Goal: Complete application form: Complete application form

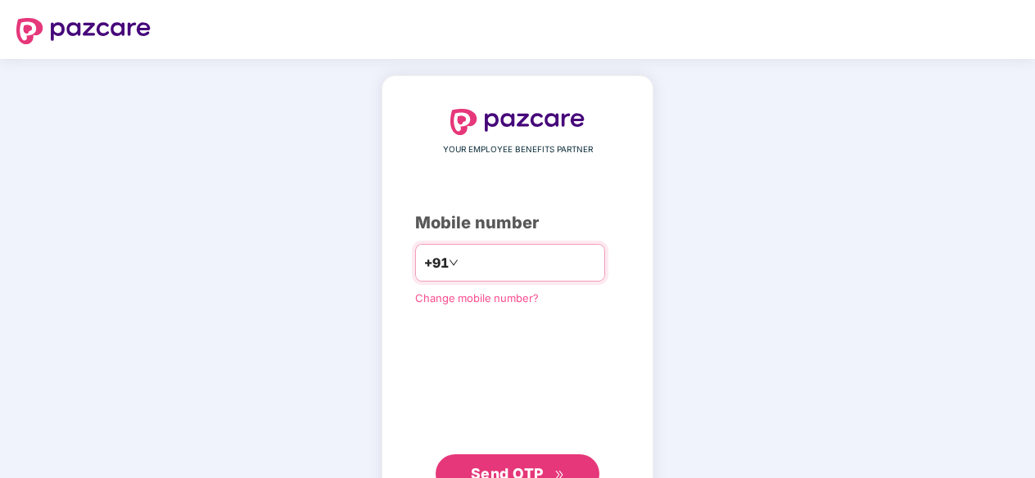
click at [513, 276] on div "+91" at bounding box center [510, 263] width 190 height 38
click at [497, 266] on input "number" at bounding box center [529, 263] width 134 height 26
type input "**********"
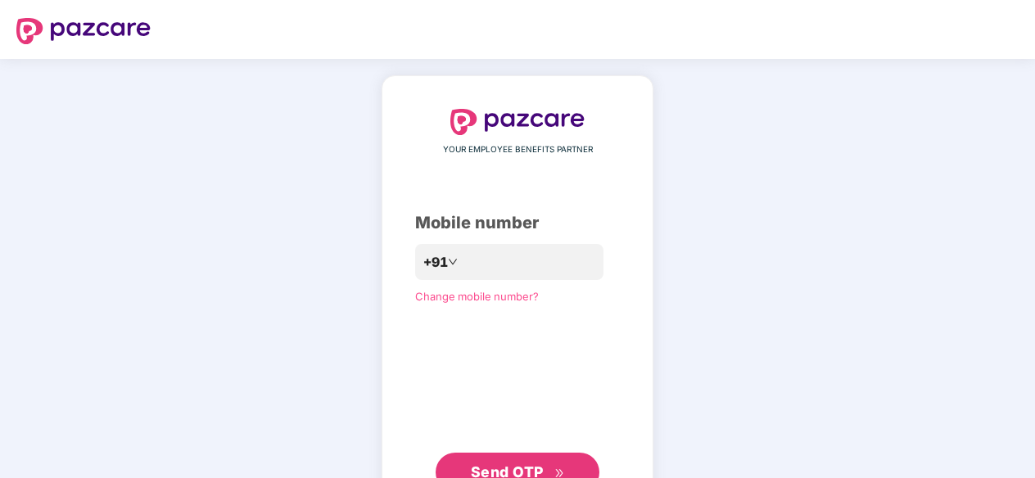
click at [530, 464] on span "Send OTP" at bounding box center [507, 471] width 73 height 17
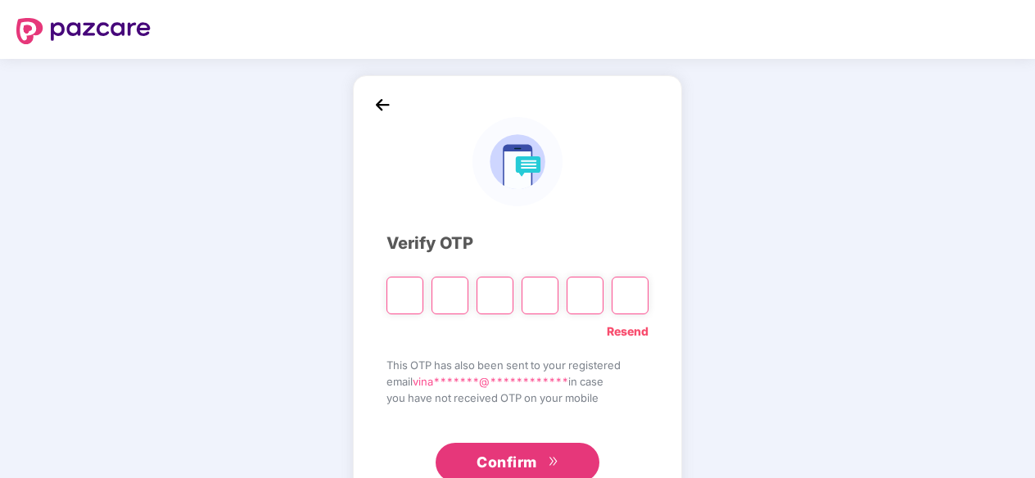
type input "*"
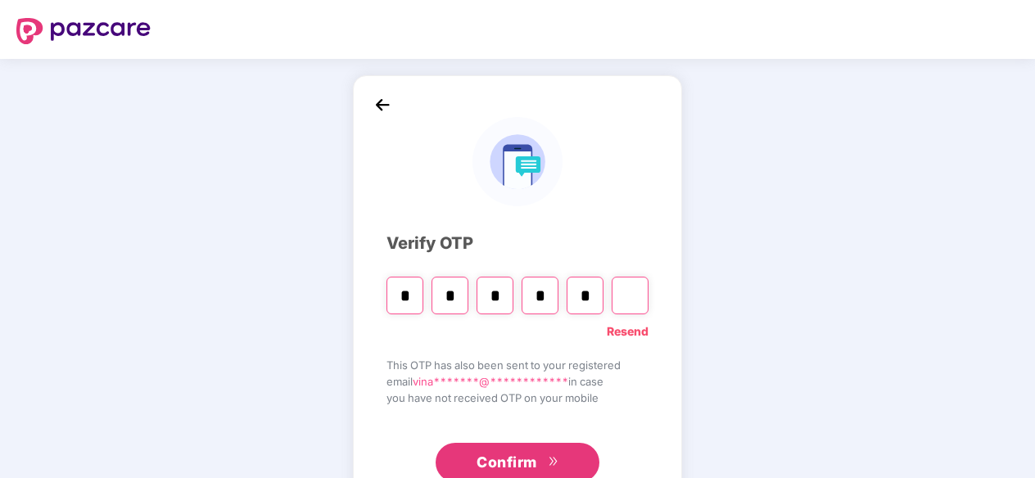
type input "*"
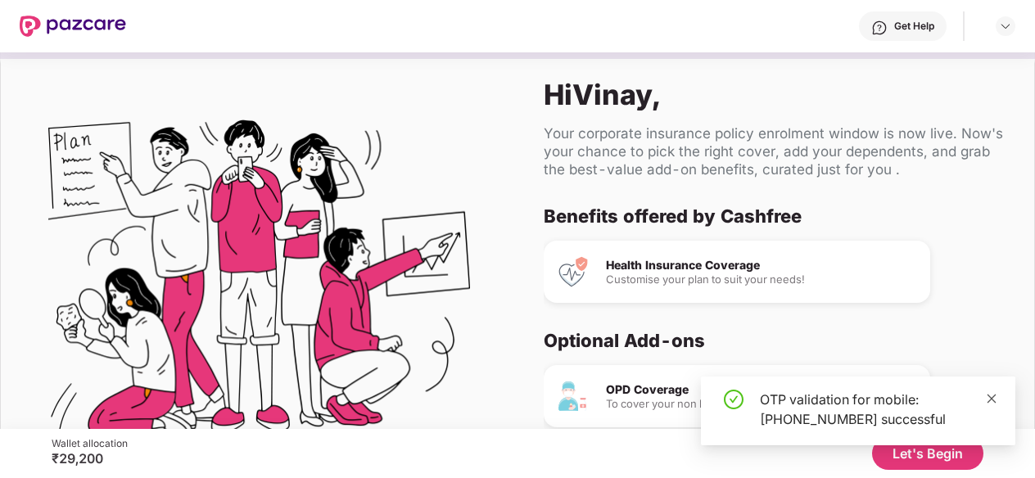
click at [995, 397] on icon "close" at bounding box center [991, 398] width 11 height 11
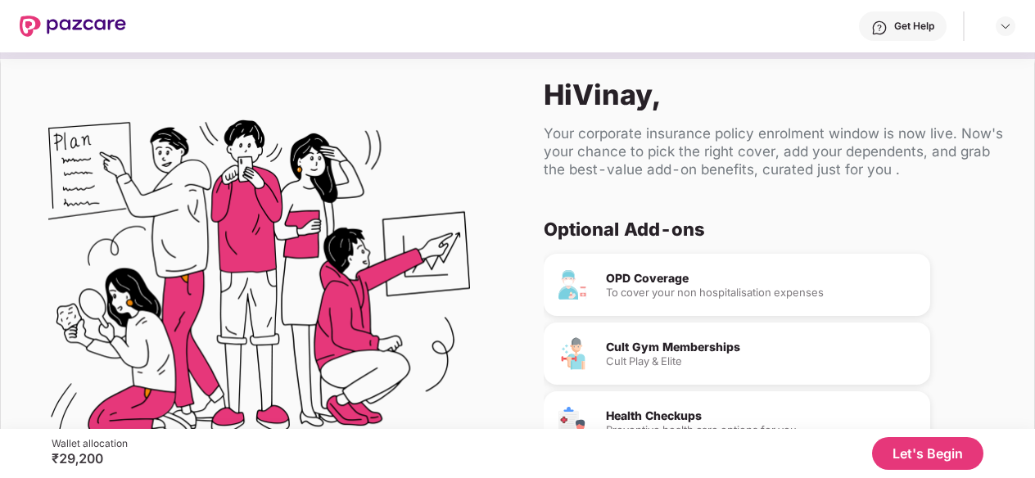
scroll to position [155, 0]
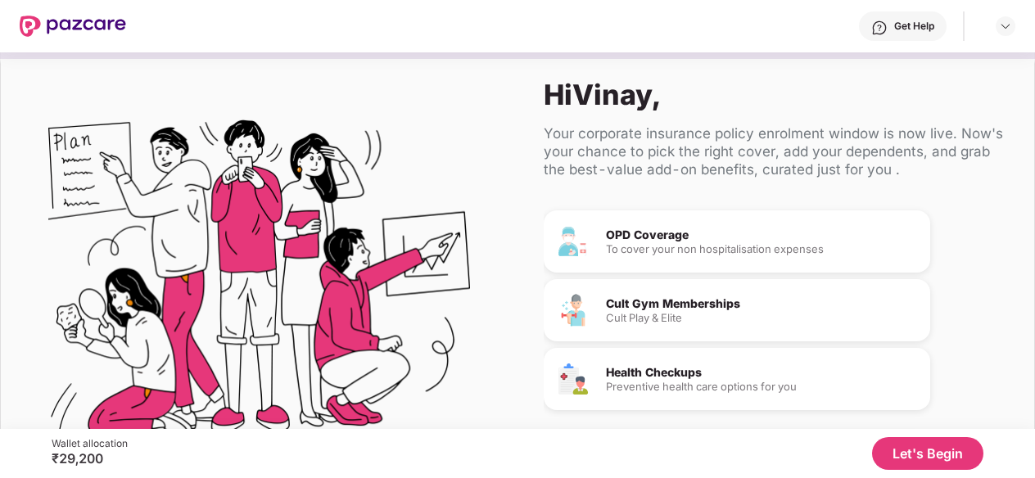
click at [926, 448] on button "Let's Begin" at bounding box center [927, 453] width 111 height 33
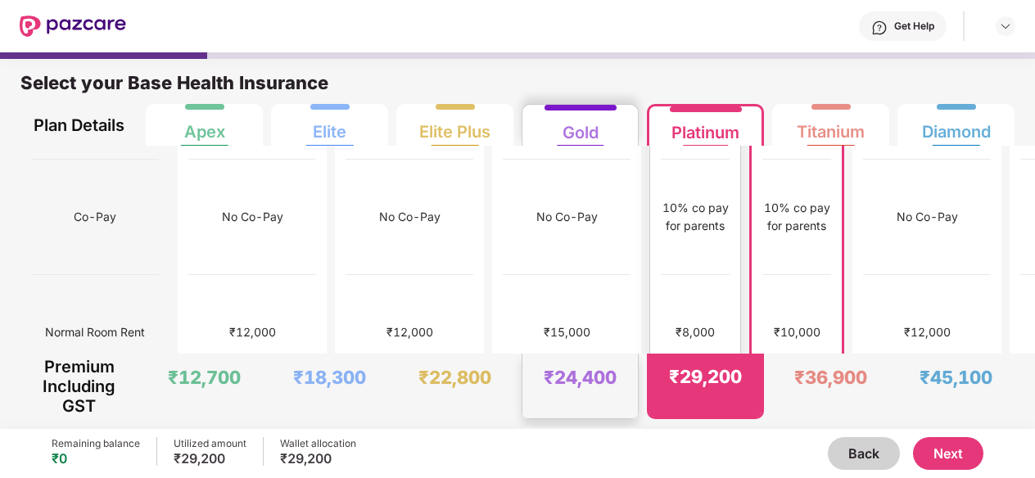
scroll to position [236, 0]
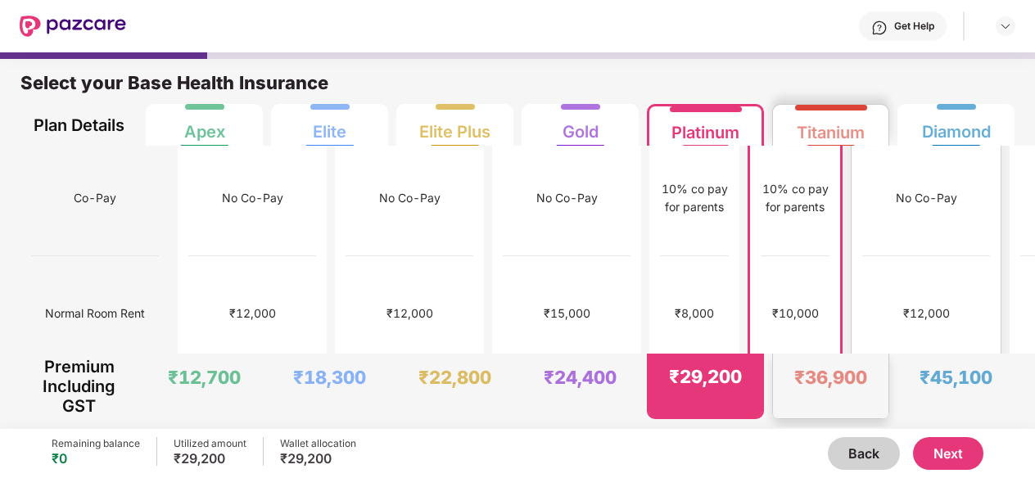
click at [862, 372] on div "No limit" at bounding box center [926, 429] width 128 height 115
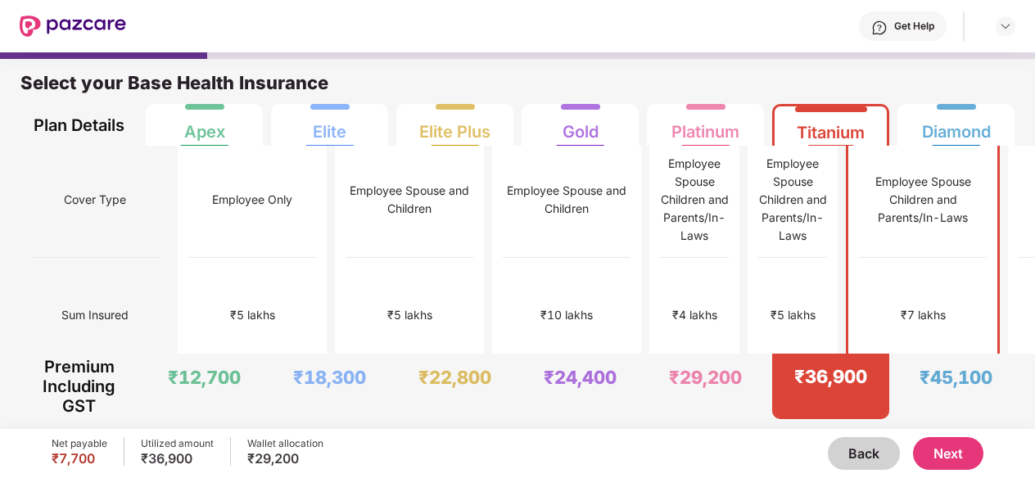
scroll to position [0, 0]
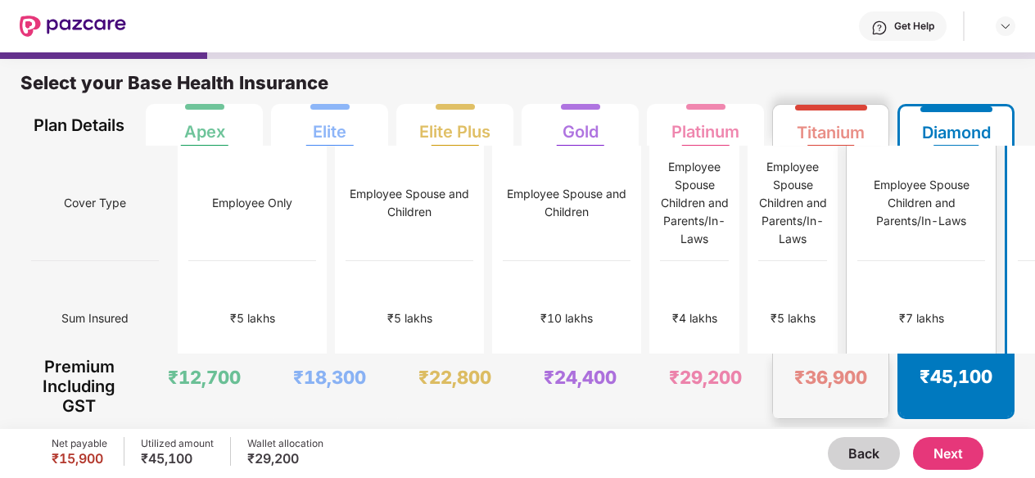
click at [875, 328] on div "₹7 lakhs" at bounding box center [921, 318] width 128 height 115
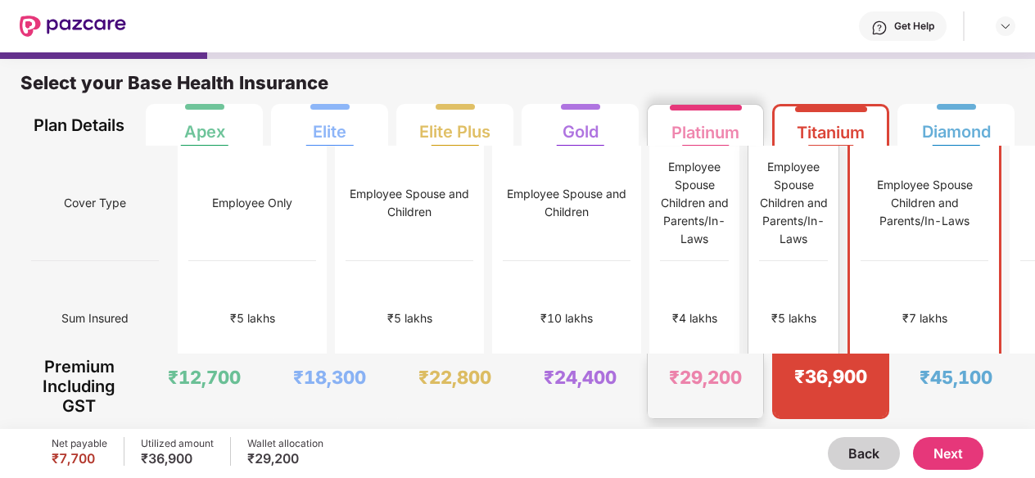
click at [759, 348] on div "₹5 lakhs" at bounding box center [793, 318] width 69 height 115
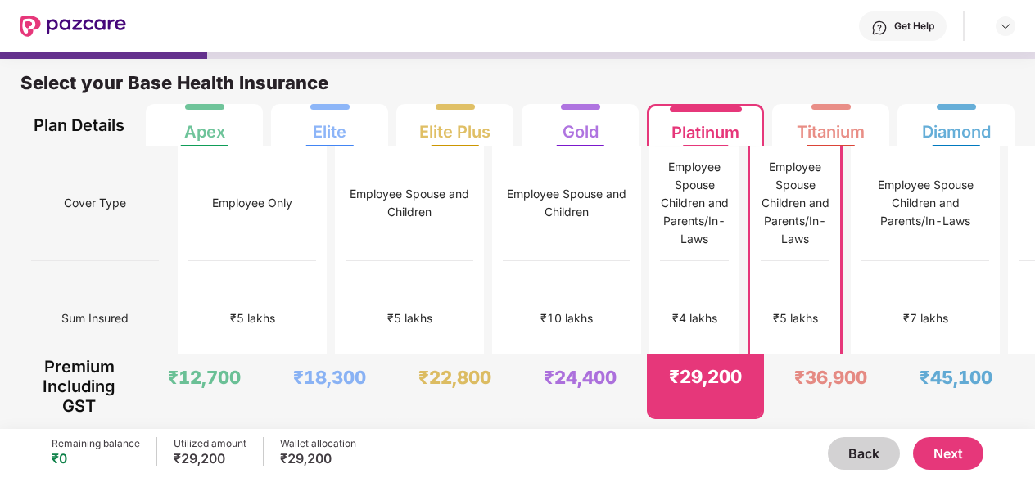
click at [961, 453] on button "Next" at bounding box center [948, 453] width 70 height 33
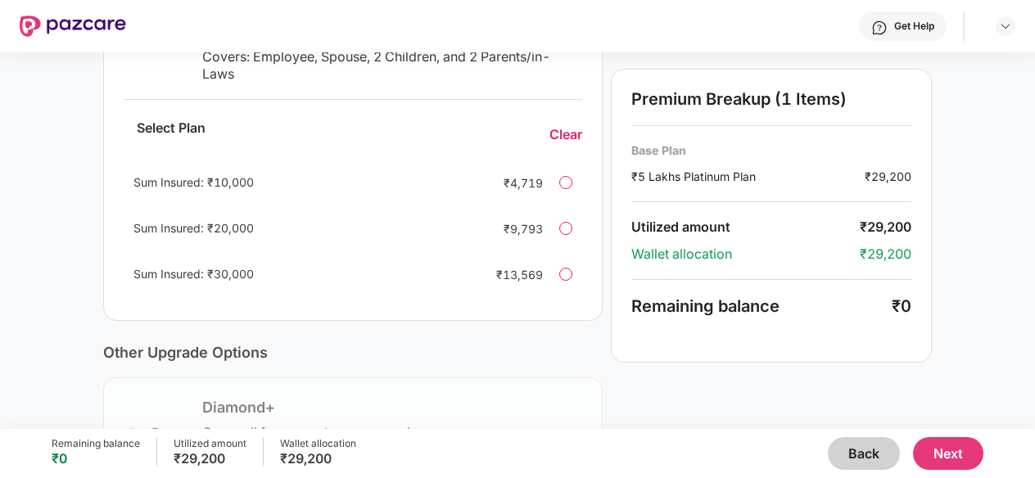
scroll to position [372, 0]
click at [562, 182] on div at bounding box center [565, 180] width 13 height 13
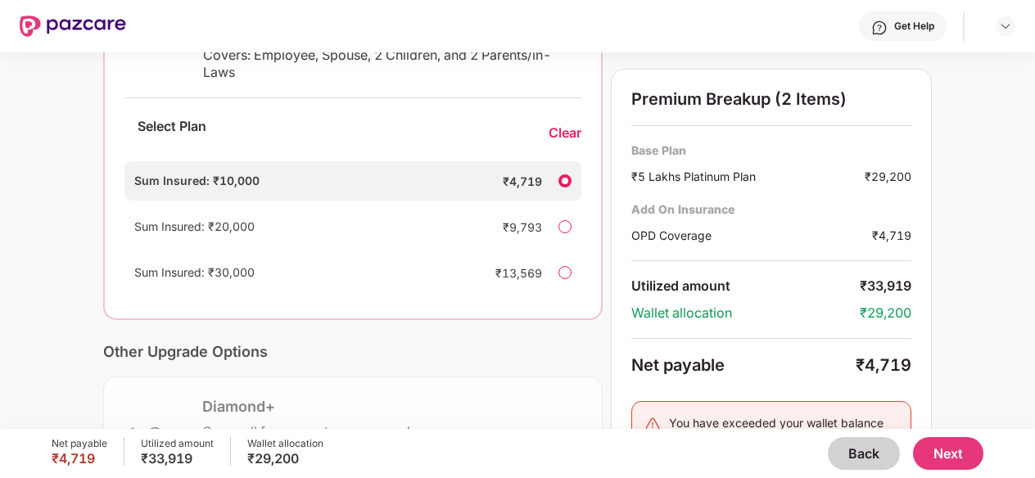
click at [562, 182] on div at bounding box center [564, 180] width 13 height 13
click at [562, 179] on div at bounding box center [564, 180] width 13 height 13
click at [557, 130] on div "Clear" at bounding box center [565, 132] width 33 height 17
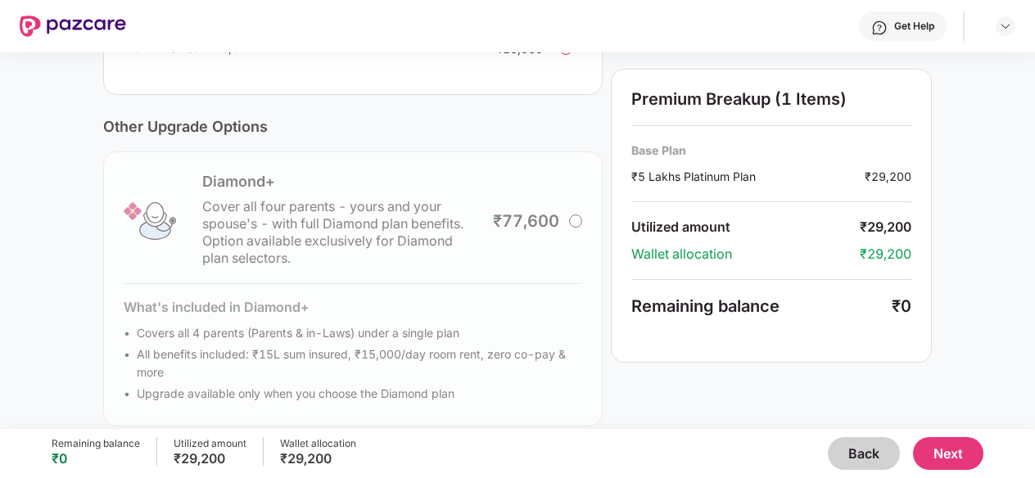
scroll to position [595, 0]
click at [568, 218] on div "Diamond+ Cover all four parents - yours and your spouse's - with full Diamond p…" at bounding box center [352, 289] width 499 height 275
click at [572, 218] on div "Diamond+ Cover all four parents - yours and your spouse's - with full Diamond p…" at bounding box center [352, 289] width 499 height 275
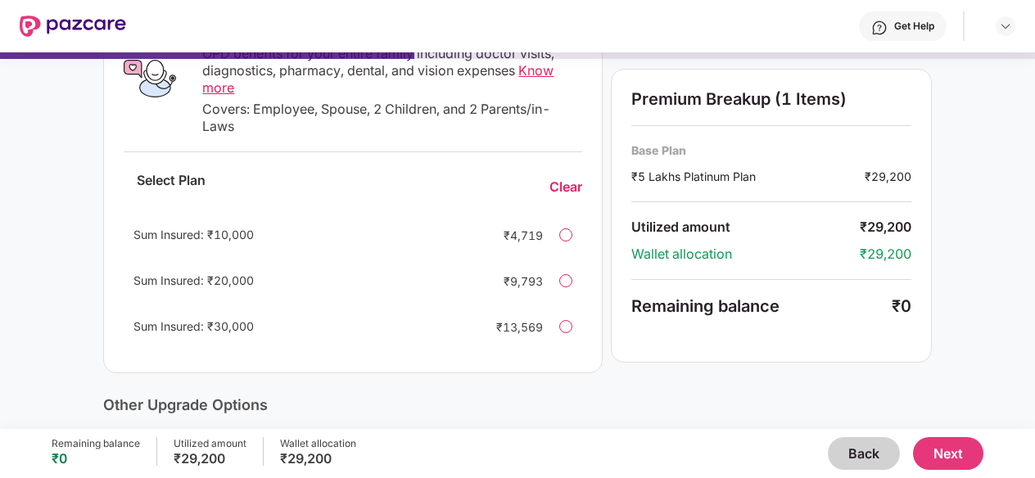
scroll to position [319, 0]
click at [965, 456] on button "Next" at bounding box center [948, 453] width 70 height 33
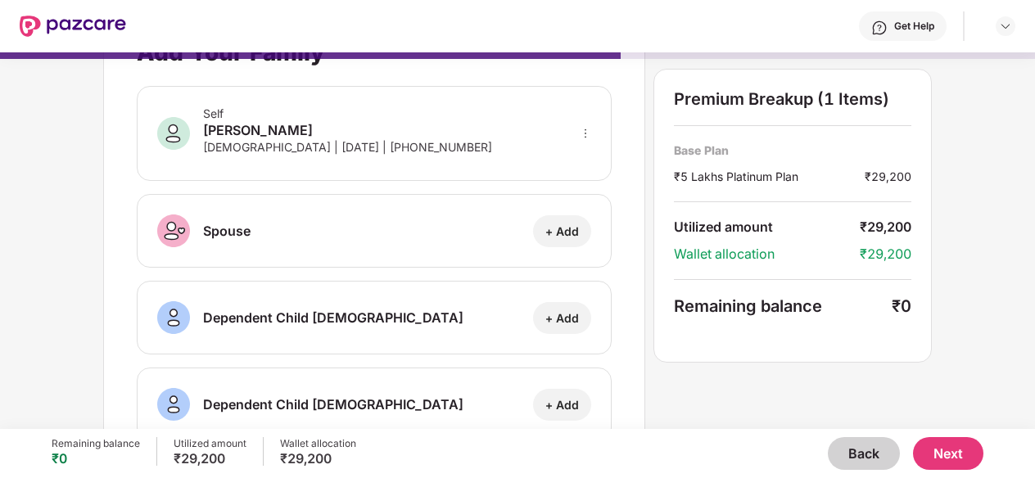
scroll to position [0, 0]
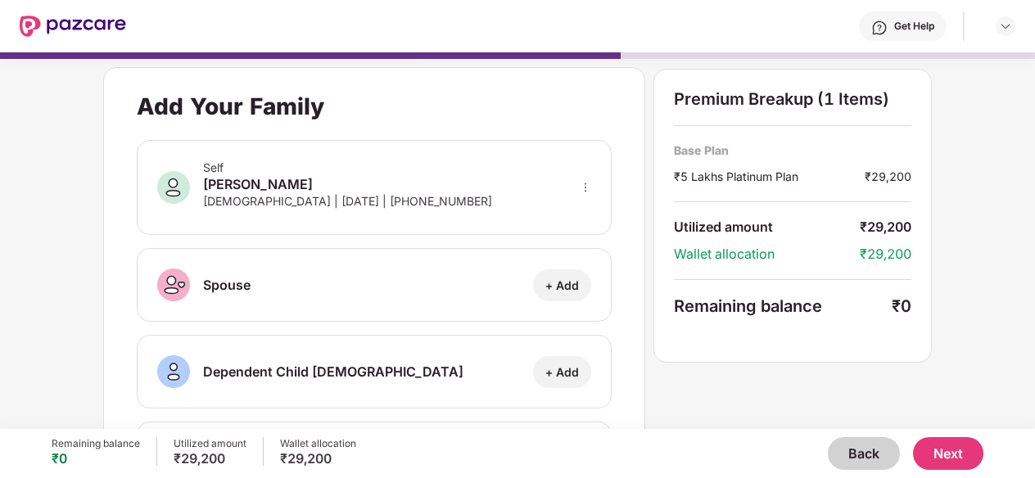
click at [966, 454] on button "Next" at bounding box center [948, 453] width 70 height 33
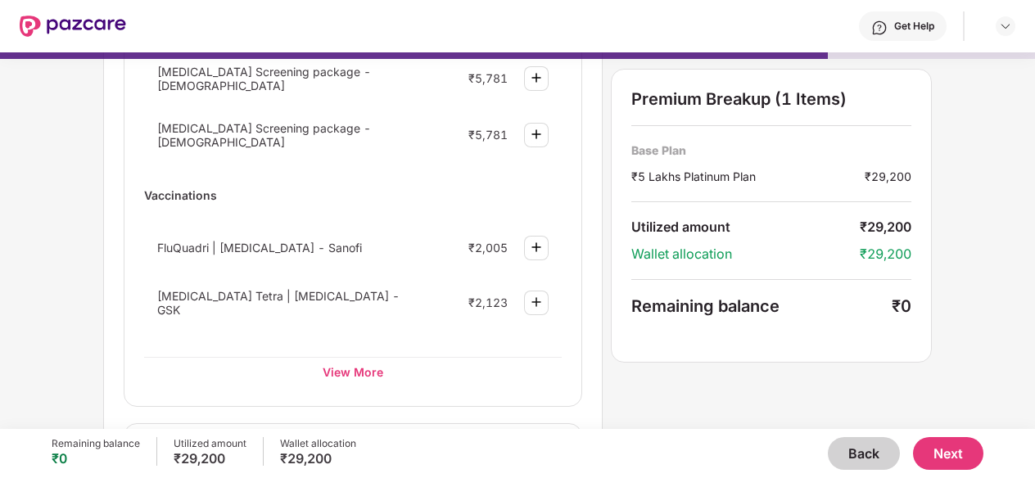
scroll to position [289, 0]
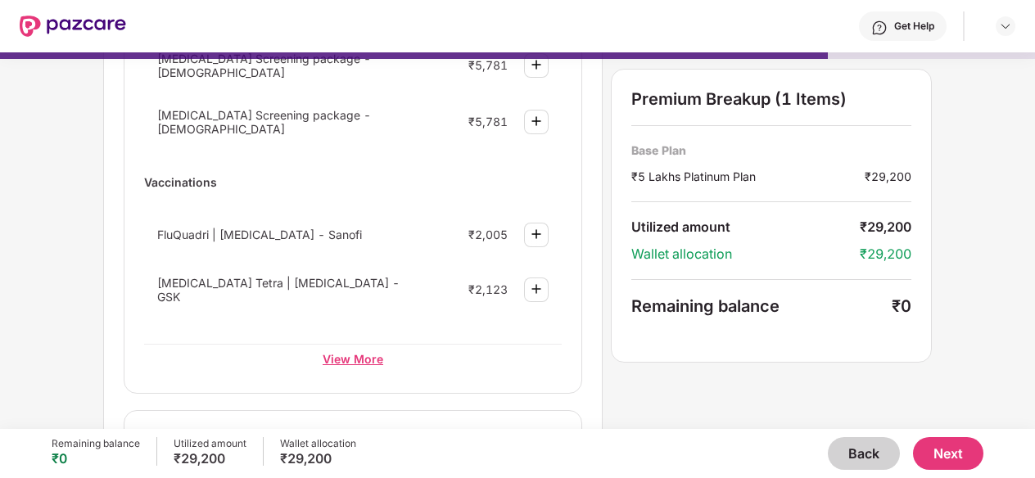
click at [367, 355] on div "View More" at bounding box center [352, 358] width 417 height 29
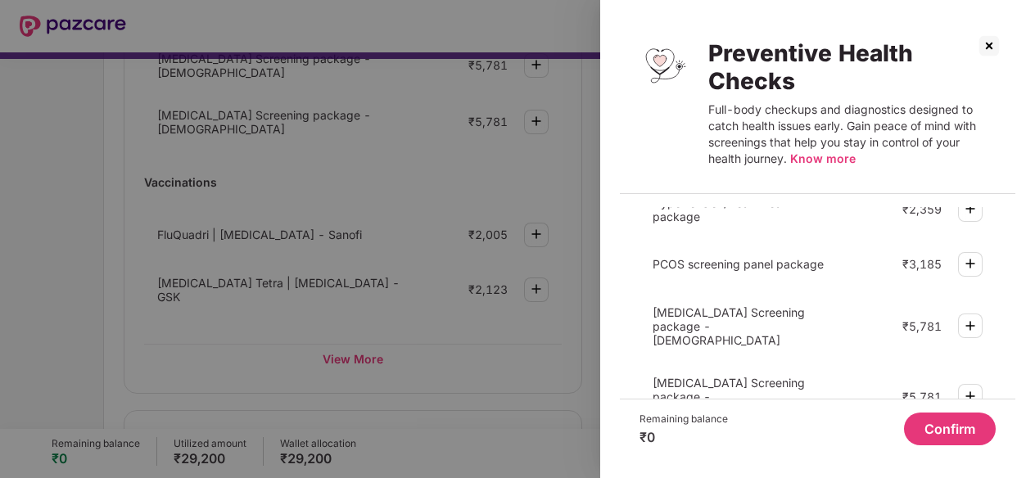
scroll to position [310, 0]
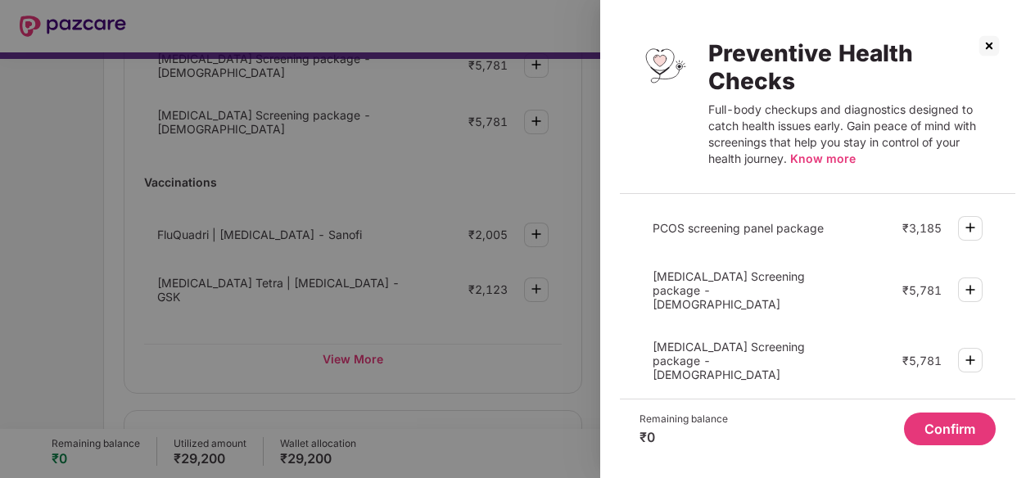
click at [971, 350] on img at bounding box center [971, 360] width 20 height 20
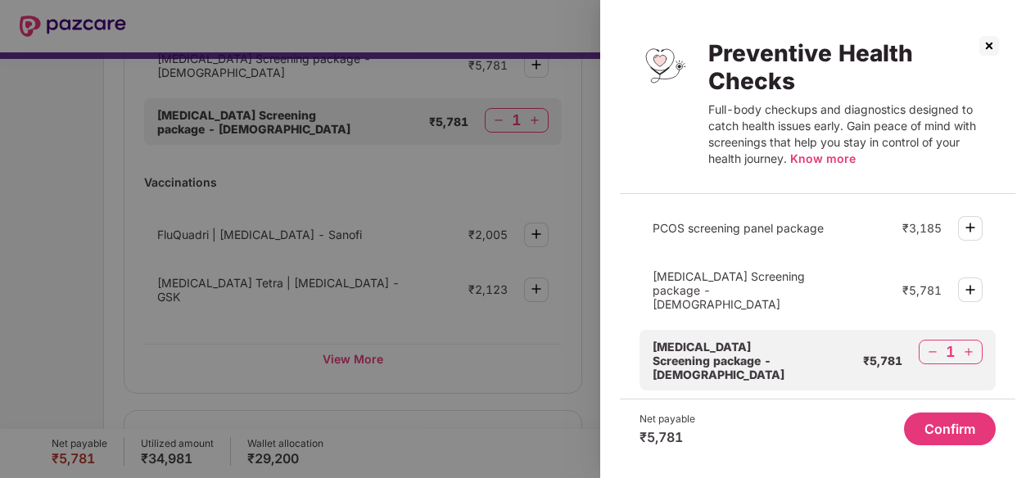
click at [921, 340] on div "1" at bounding box center [951, 352] width 64 height 25
click at [929, 344] on img at bounding box center [933, 352] width 16 height 16
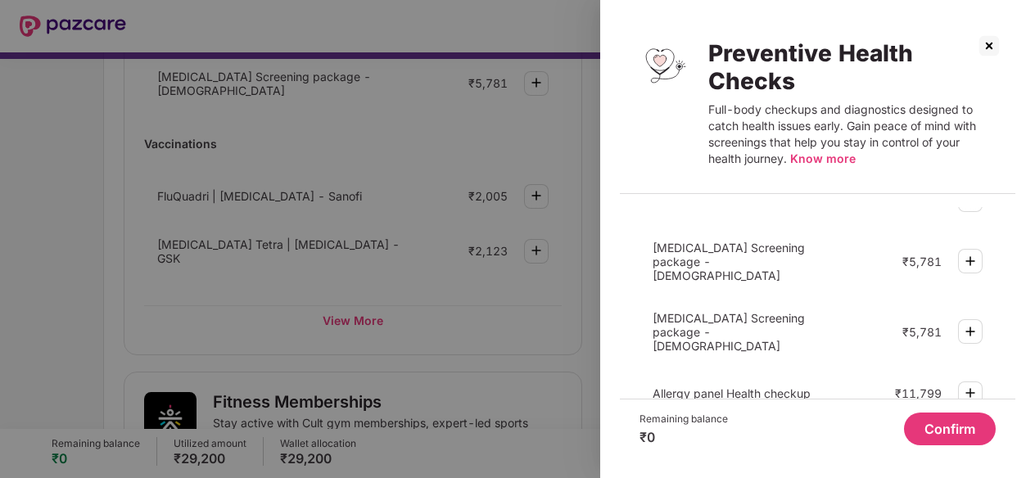
scroll to position [310, 0]
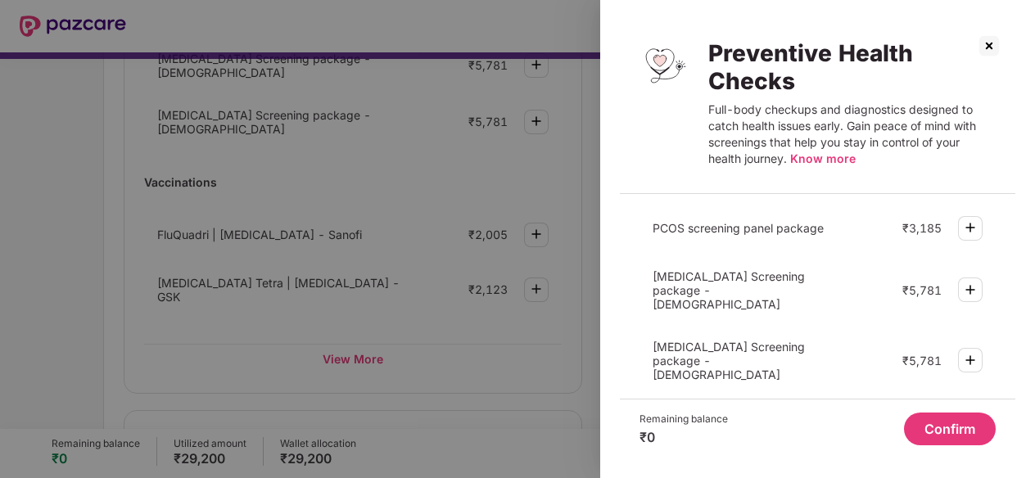
click at [974, 432] on button "Confirm" at bounding box center [950, 429] width 92 height 33
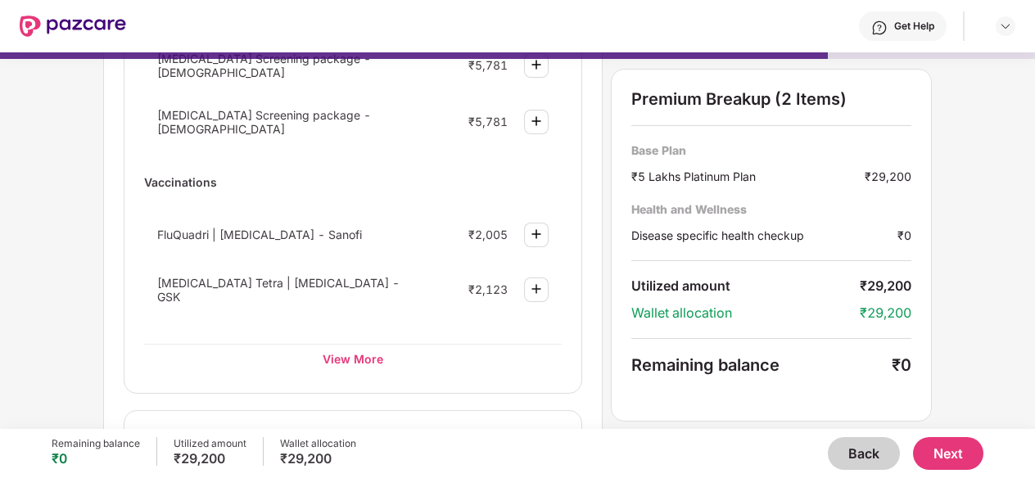
click at [956, 444] on button "Next" at bounding box center [948, 453] width 70 height 33
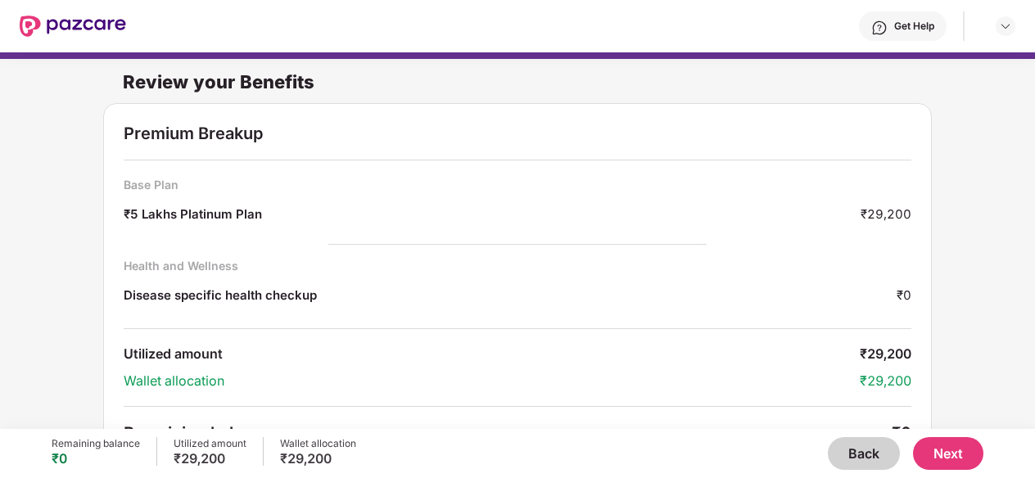
scroll to position [34, 0]
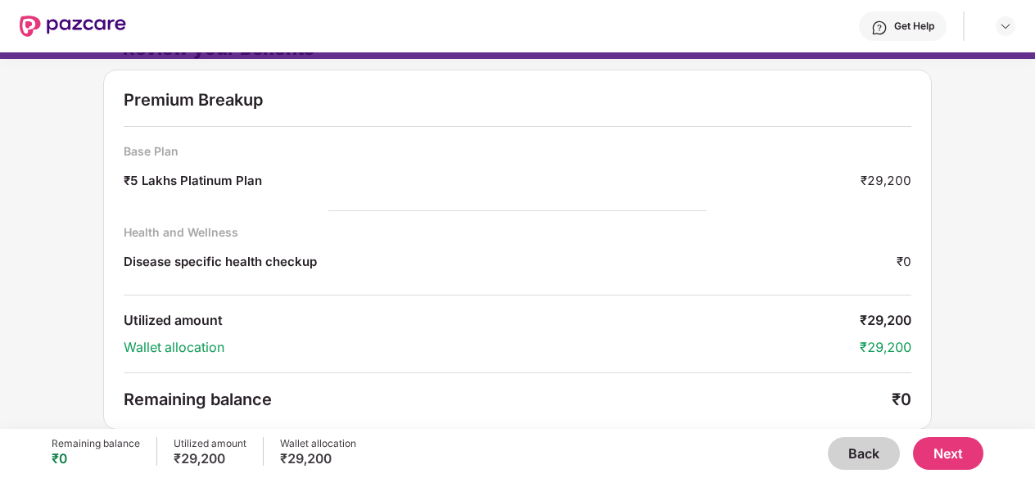
click at [975, 449] on button "Next" at bounding box center [948, 453] width 70 height 33
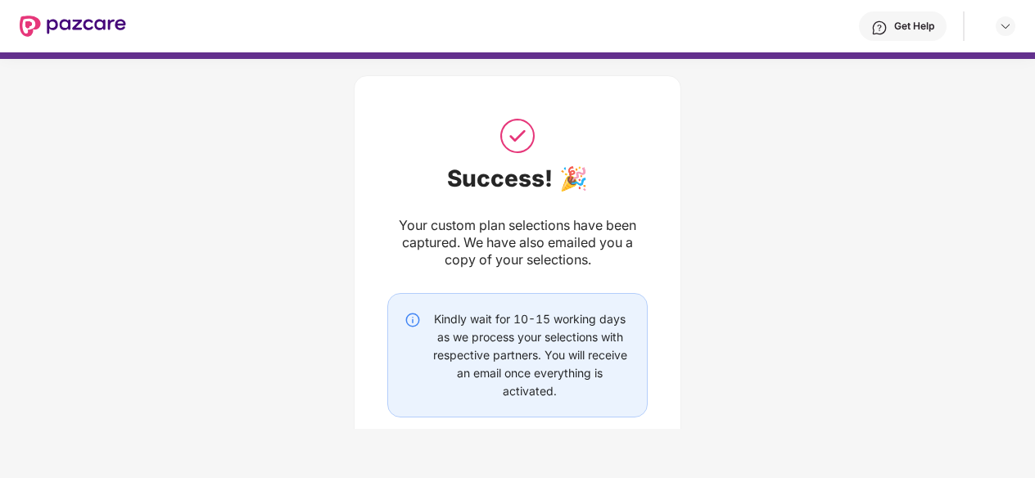
click at [100, 22] on img at bounding box center [73, 26] width 106 height 21
click at [1004, 29] on img at bounding box center [1005, 26] width 13 height 13
click at [38, 32] on img at bounding box center [73, 26] width 106 height 21
